Goal: Check status: Check status

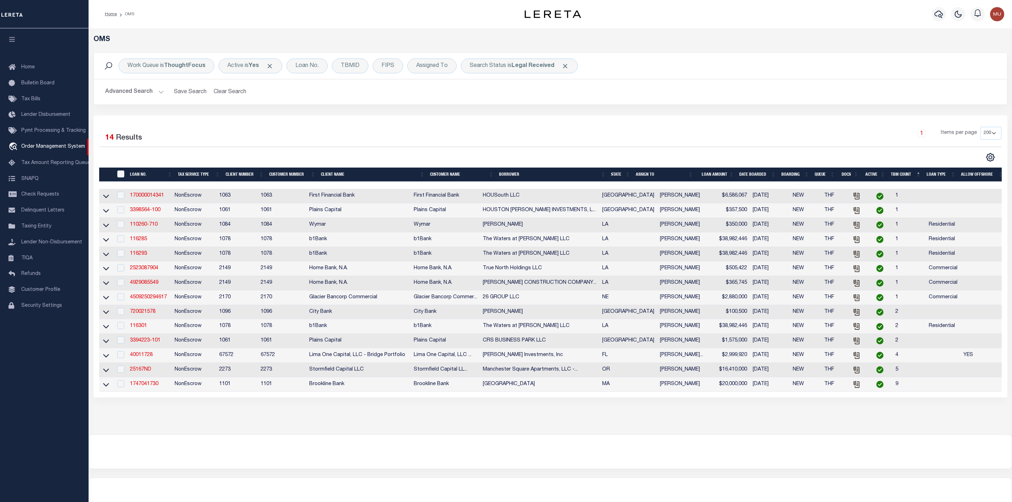
select select "200"
click at [562, 67] on span "Click to Remove" at bounding box center [565, 65] width 7 height 7
click at [306, 69] on div "Loan No." at bounding box center [307, 65] width 41 height 15
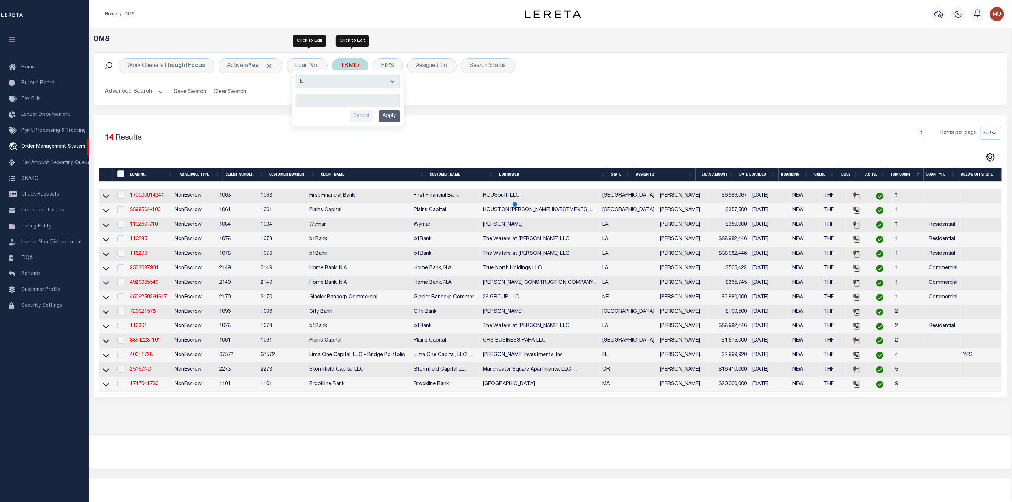
click at [357, 66] on div "TBMID" at bounding box center [350, 65] width 36 height 15
click at [366, 98] on input "number" at bounding box center [393, 97] width 104 height 13
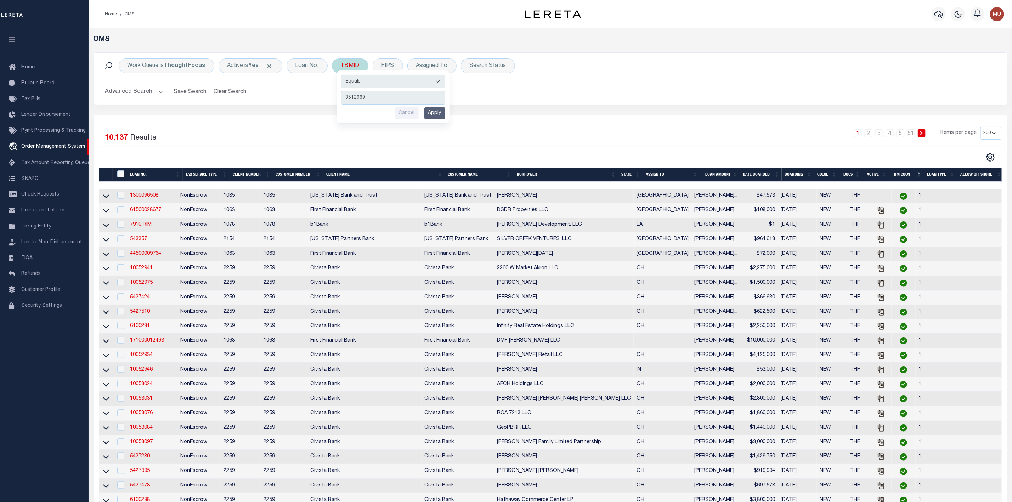
type input "3512969"
click at [437, 114] on input "Apply" at bounding box center [434, 113] width 21 height 12
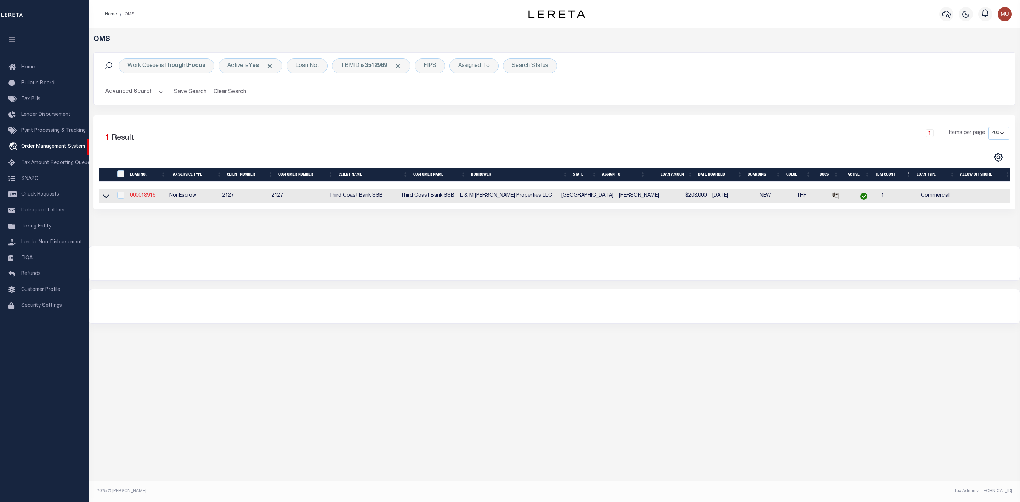
click at [144, 198] on link "000018916" at bounding box center [143, 195] width 26 height 5
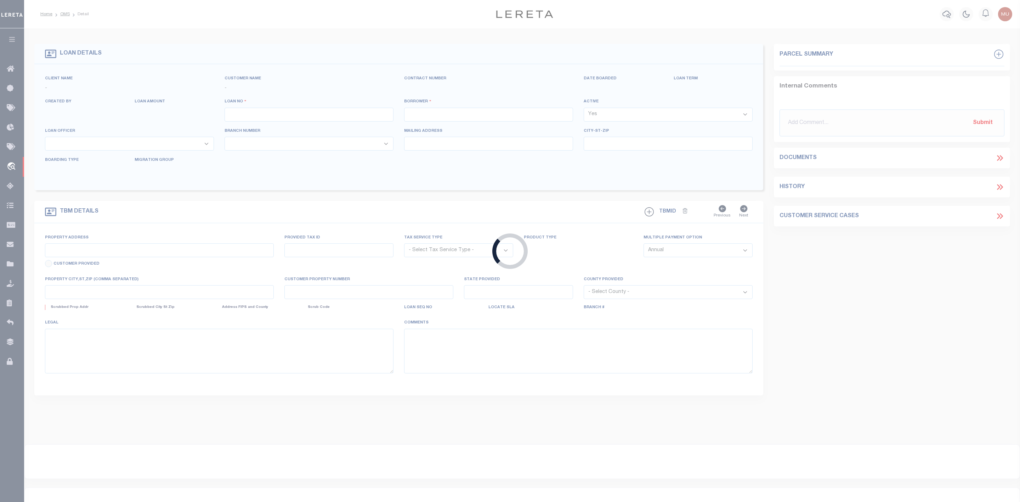
type input "000018916"
type input "L & M [PERSON_NAME] Properties LLC"
select select
type input "[STREET_ADDRESS]"
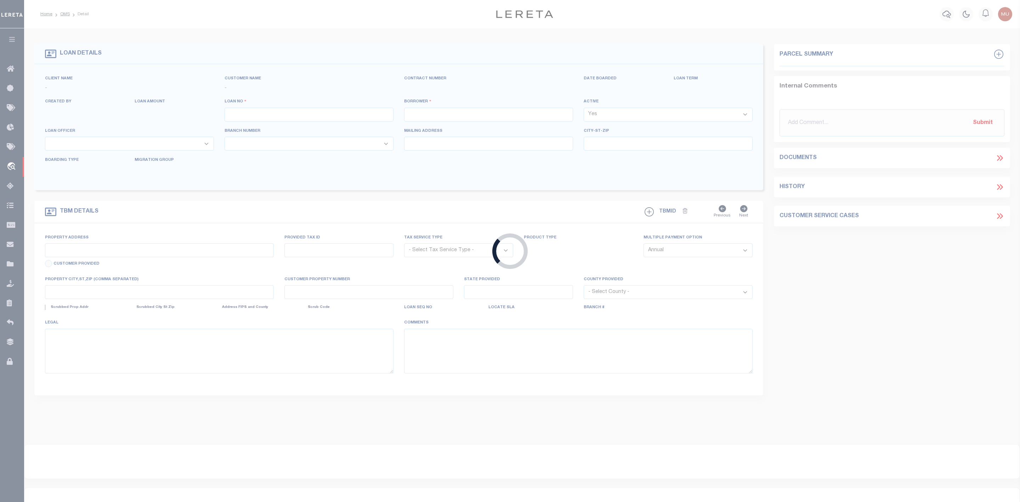
type input "SHERMAN TX 75090-6963"
type input "[DATE]"
select select "20"
select select "NonEscrow"
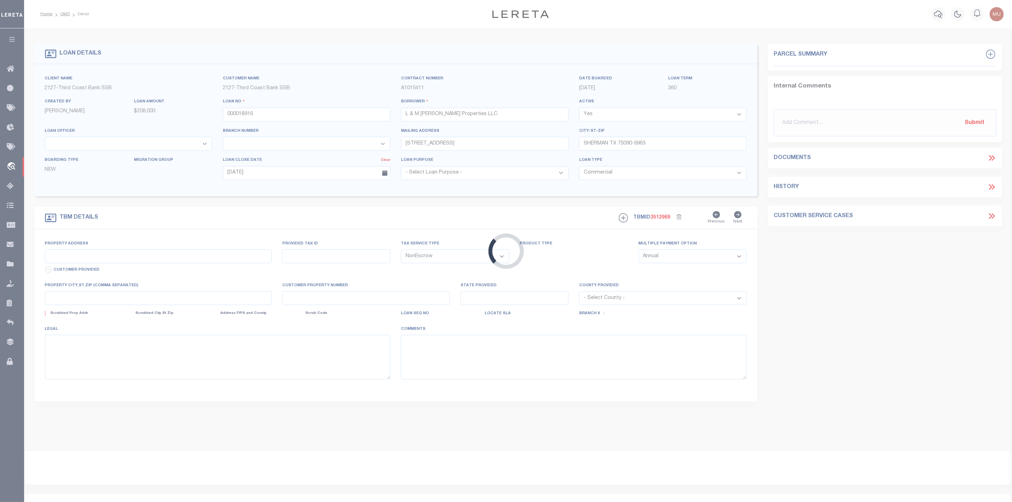
type input "[STREET_ADDRESS][PERSON_NAME]"
select select
type input "[GEOGRAPHIC_DATA] 75189-8777"
type input "2836293"
type input "[GEOGRAPHIC_DATA]"
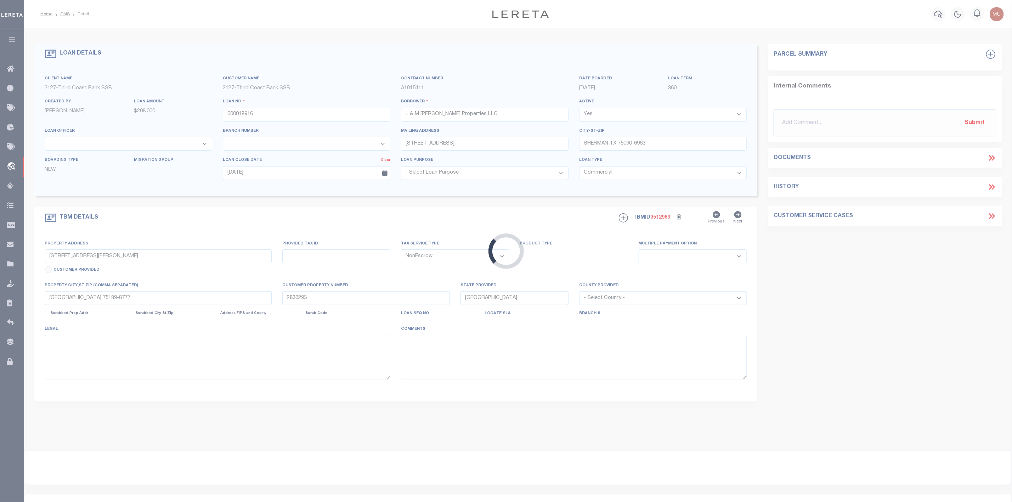
select select
type textarea "see attached DOT"
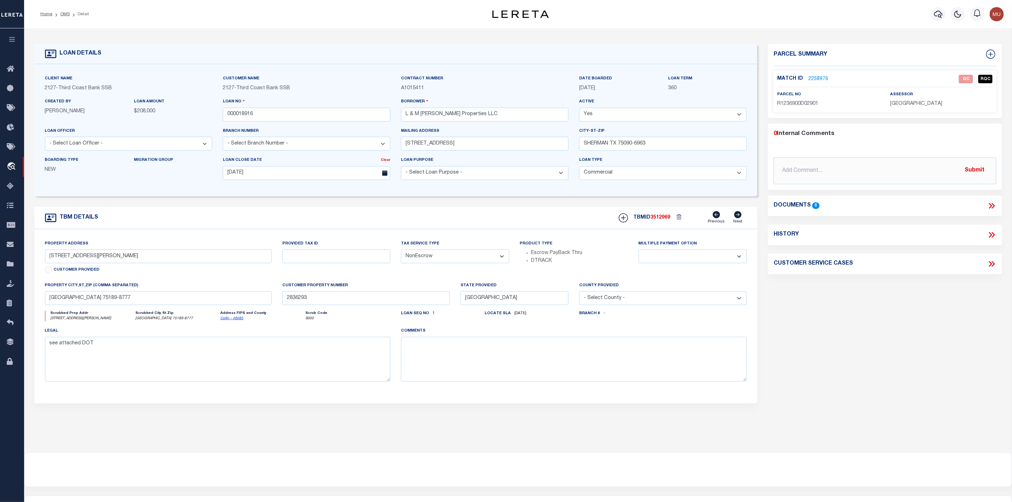
click at [815, 77] on link "2258976" at bounding box center [818, 78] width 20 height 7
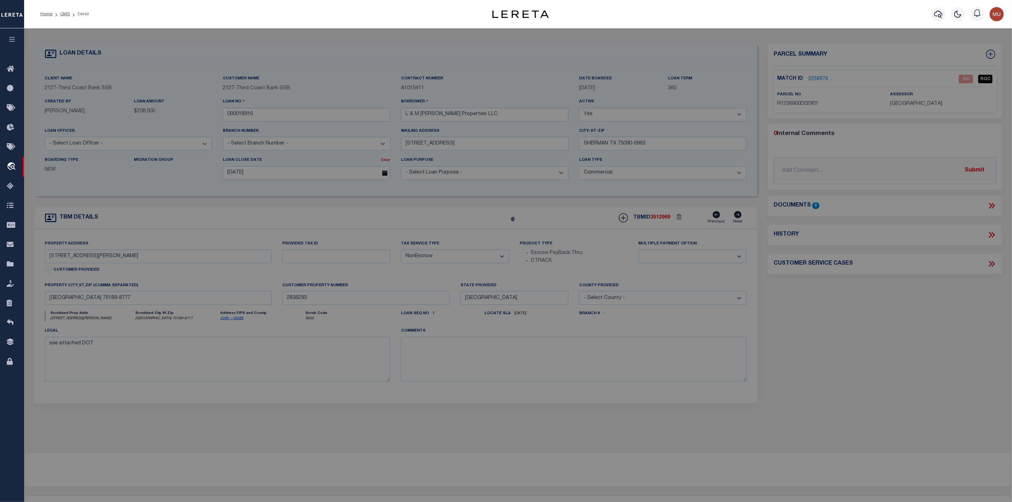
checkbox input "false"
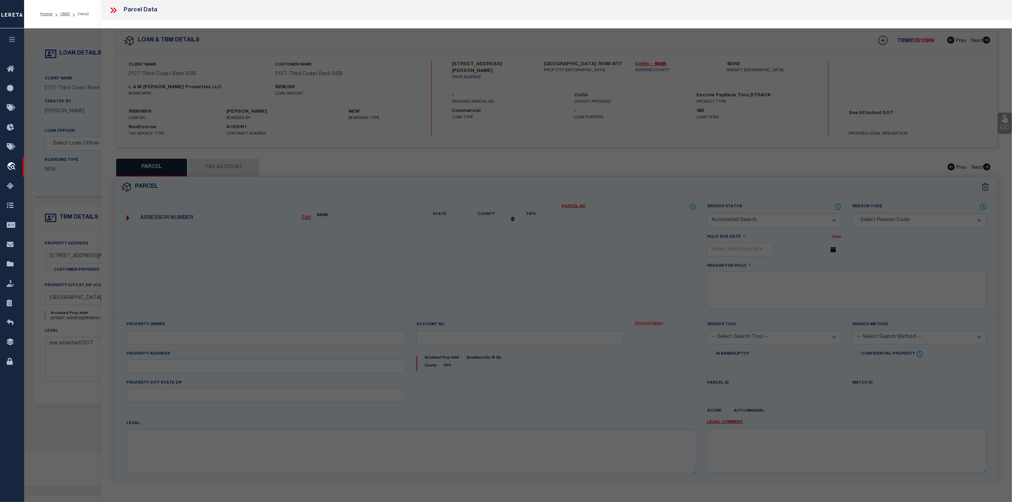
select select "QC"
type input "LAKEVIEW LOAN SERVICING, LLC"
select select "AGW"
select select "LEG"
type input "[STREET_ADDRESS][PERSON_NAME]"
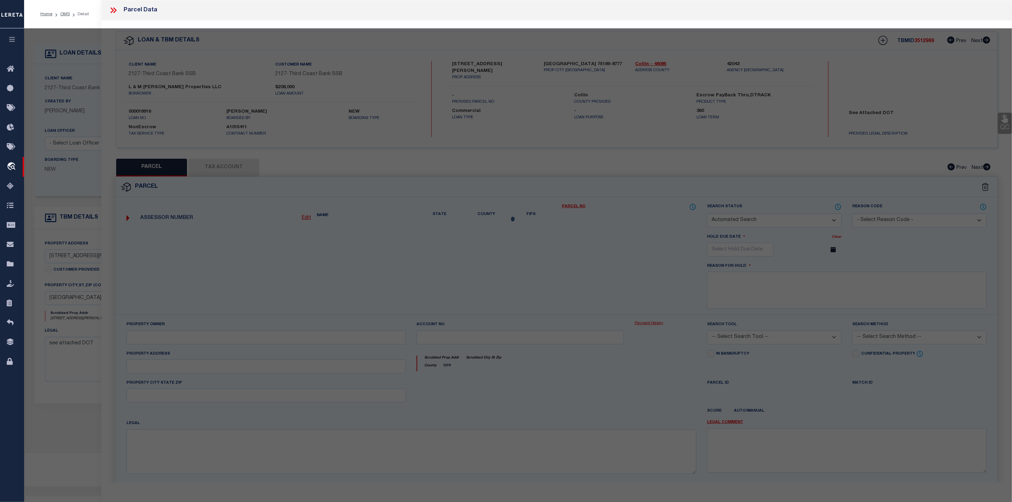
type input "[GEOGRAPHIC_DATA], [GEOGRAPHIC_DATA] 75189"
type textarea "CREEKSIDE PHASE 1A (CRY), BLK D, LOT 29"
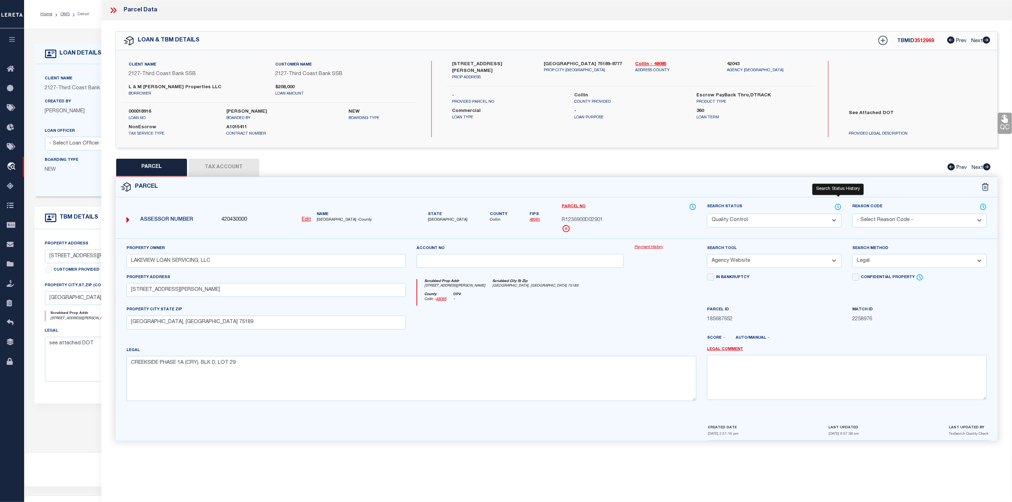
click at [836, 207] on icon at bounding box center [838, 207] width 6 height 6
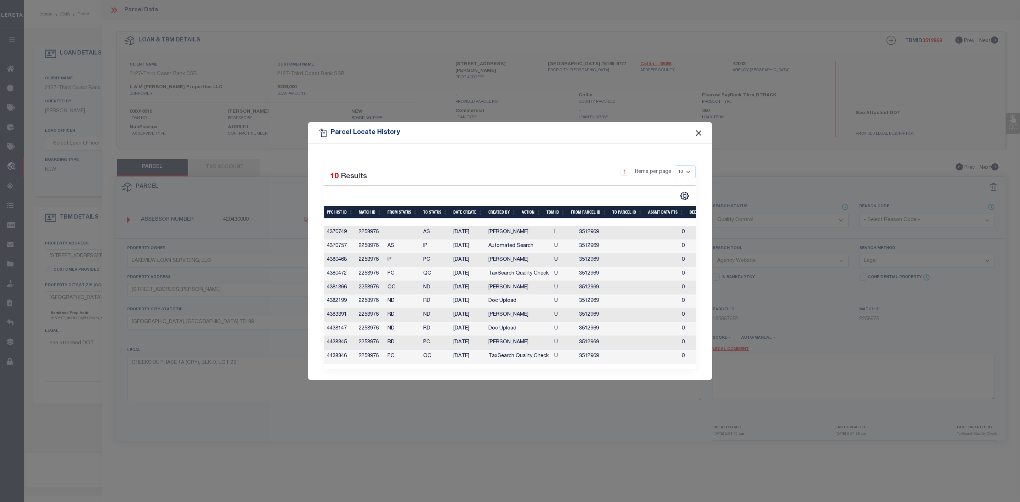
click at [698, 128] on button "Close" at bounding box center [698, 132] width 9 height 9
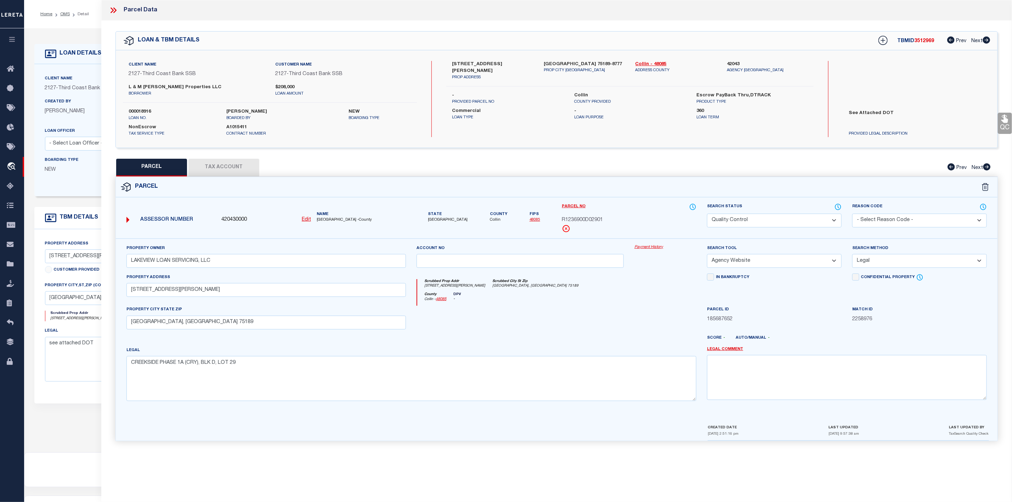
click at [115, 11] on icon at bounding box center [113, 10] width 9 height 9
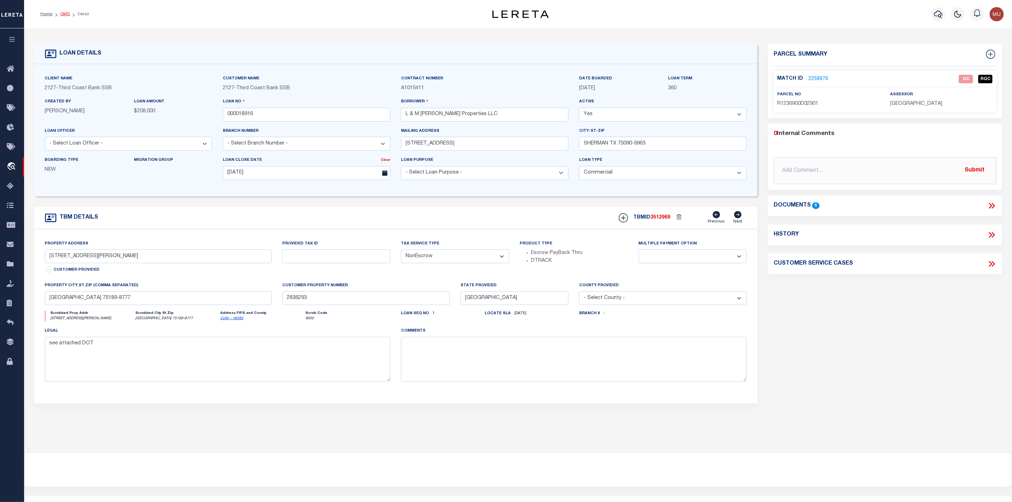
click at [62, 13] on link "OMS" at bounding box center [65, 14] width 10 height 4
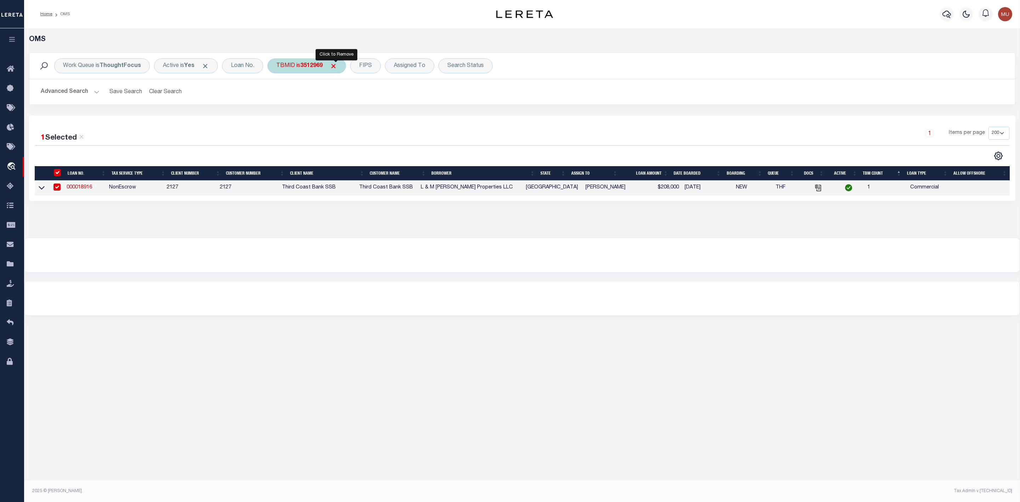
click at [334, 65] on span "Click to Remove" at bounding box center [333, 65] width 7 height 7
